Goal: Information Seeking & Learning: Learn about a topic

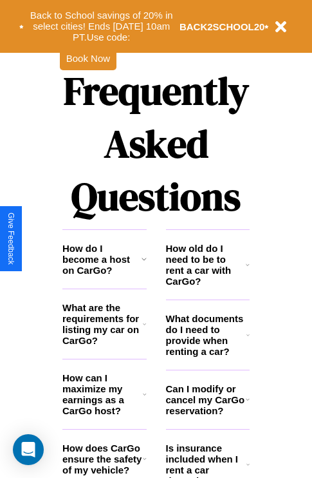
scroll to position [1559, 0]
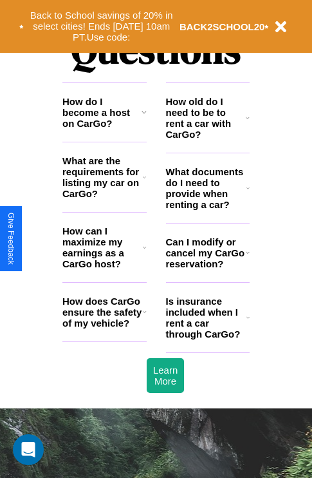
click at [104, 328] on h3 "How does CarGo ensure the safety of my vehicle?" at bounding box center [102, 311] width 80 height 33
click at [144, 252] on icon at bounding box center [145, 247] width 4 height 10
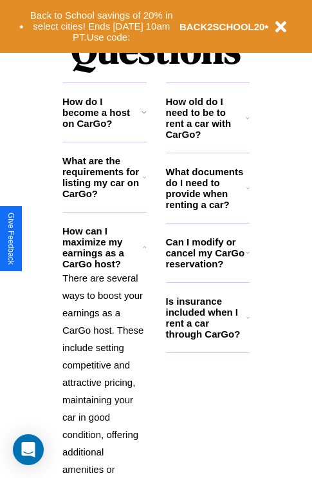
click at [207, 209] on h3 "What documents do I need to provide when renting a car?" at bounding box center [206, 188] width 81 height 44
click at [207, 138] on h3 "How old do I need to be to rent a car with CarGo?" at bounding box center [206, 118] width 80 height 44
click at [104, 129] on h3 "How do I become a host on CarGo?" at bounding box center [101, 112] width 79 height 33
click at [207, 338] on h3 "Is insurance included when I rent a car through CarGo?" at bounding box center [206, 317] width 80 height 44
